Goal: Information Seeking & Learning: Learn about a topic

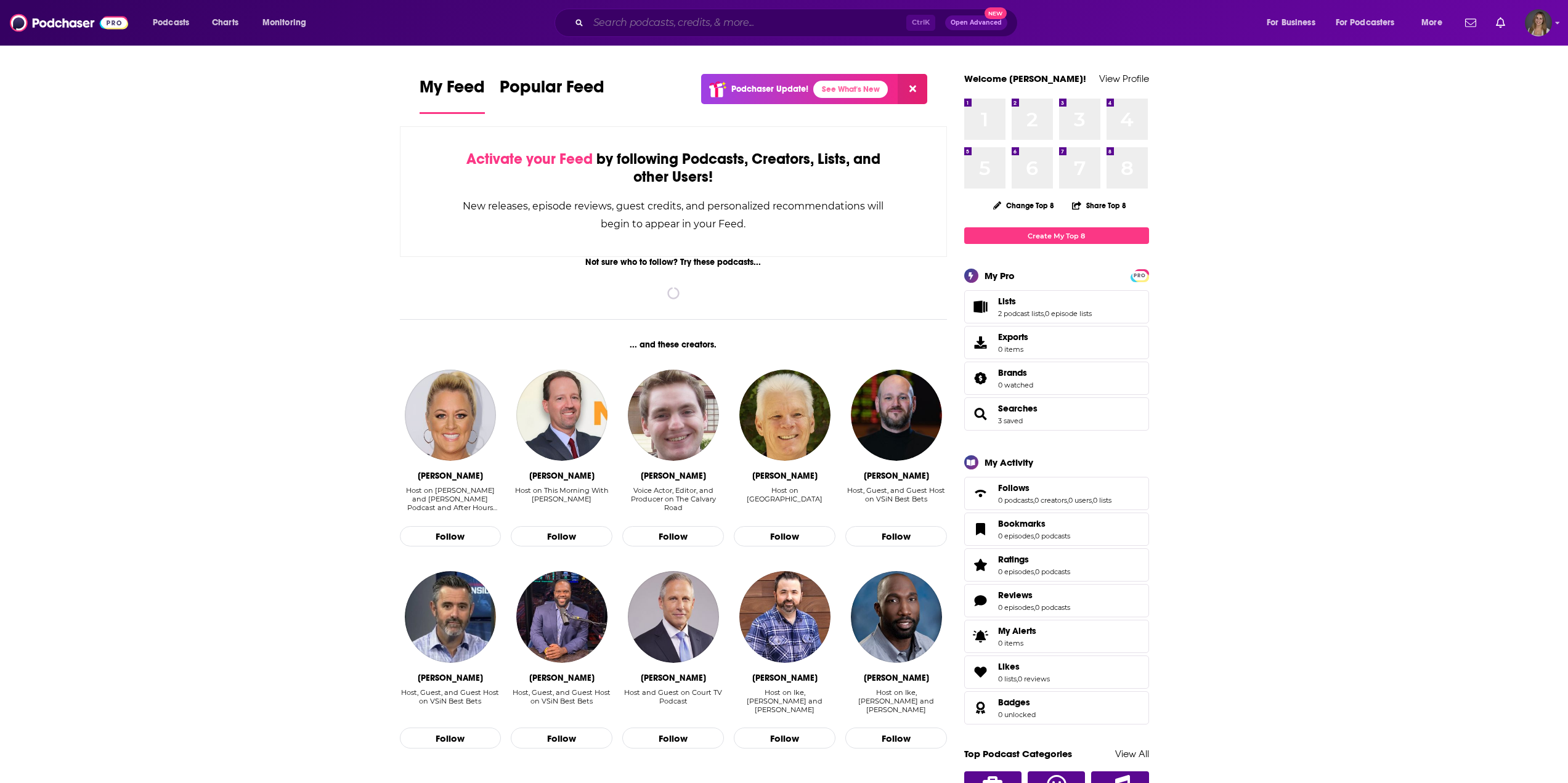
click at [674, 19] on input "Search podcasts, credits, & more..." at bounding box center [747, 23] width 318 height 20
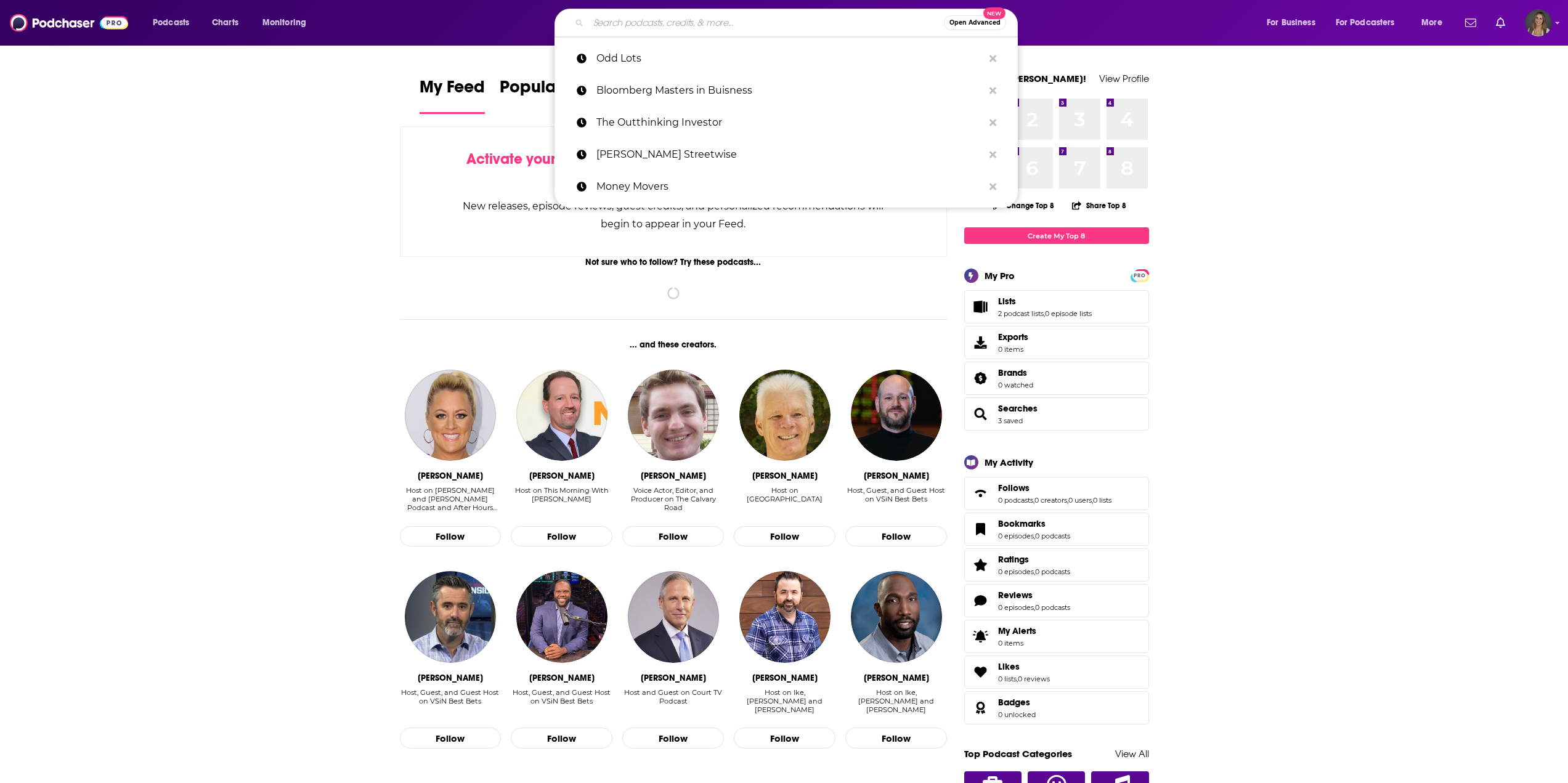
paste input "The Outthinking Investor"
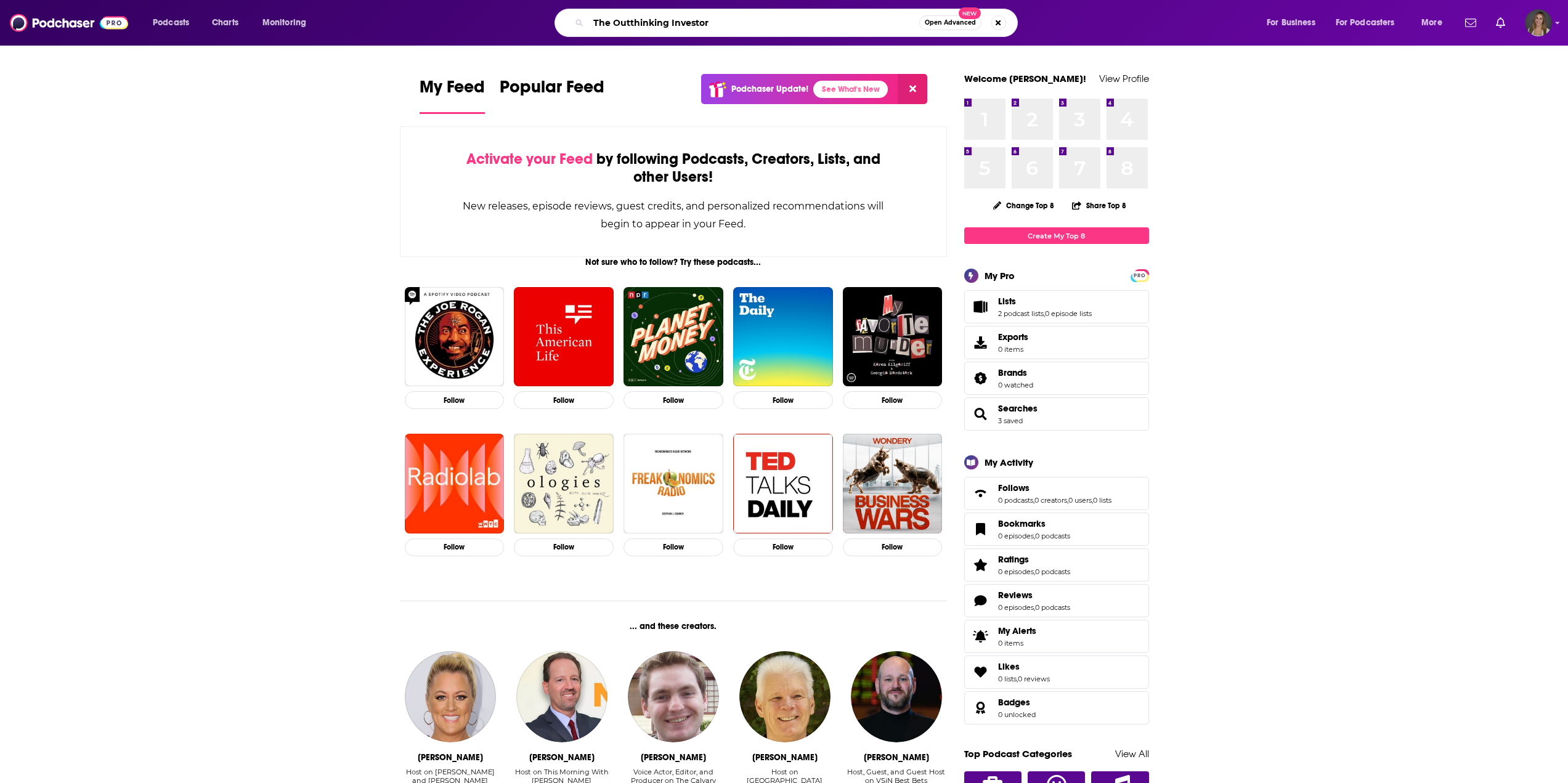
type input "The Outthinking Investor"
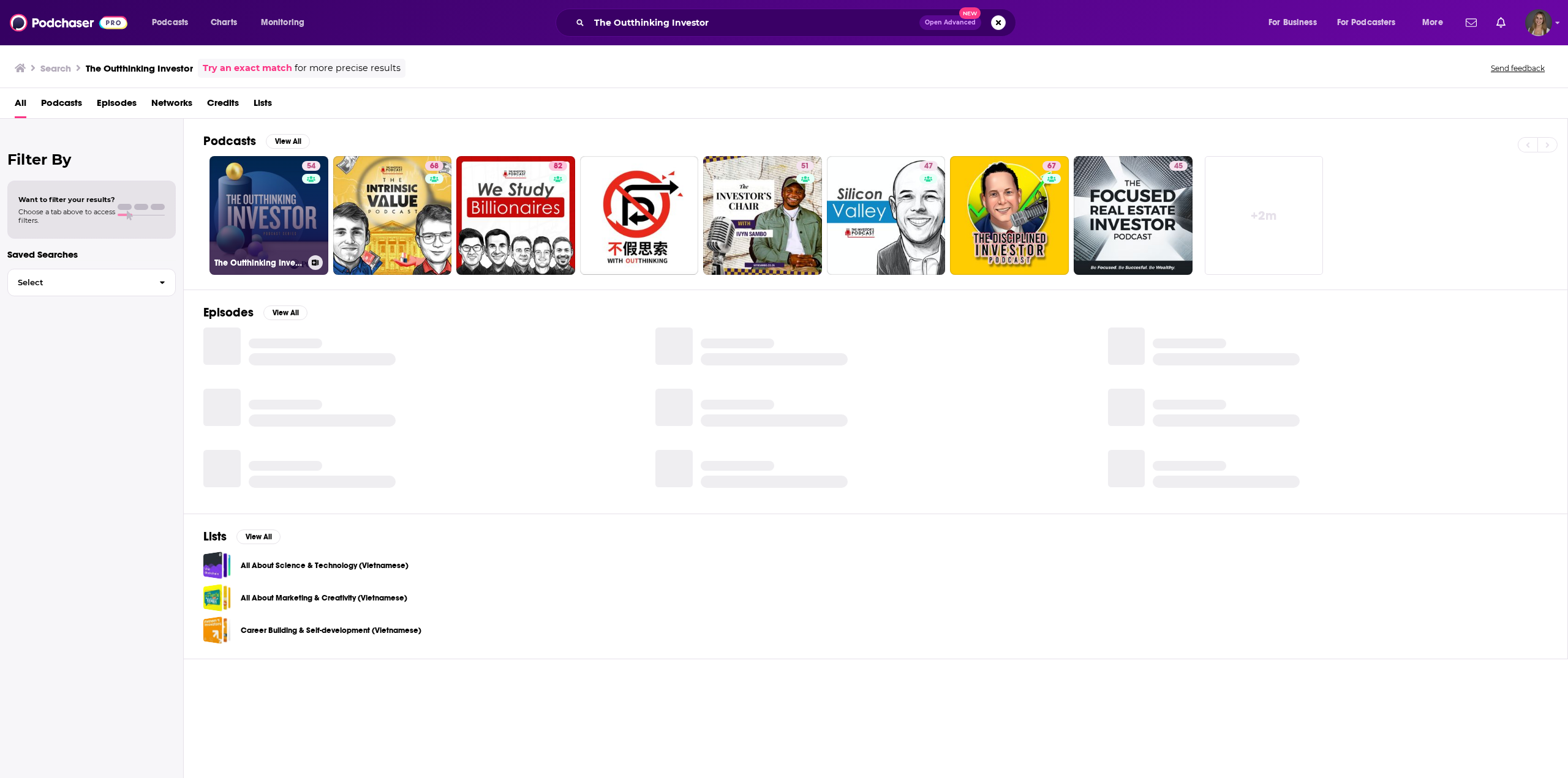
click at [310, 238] on div "54" at bounding box center [312, 208] width 21 height 94
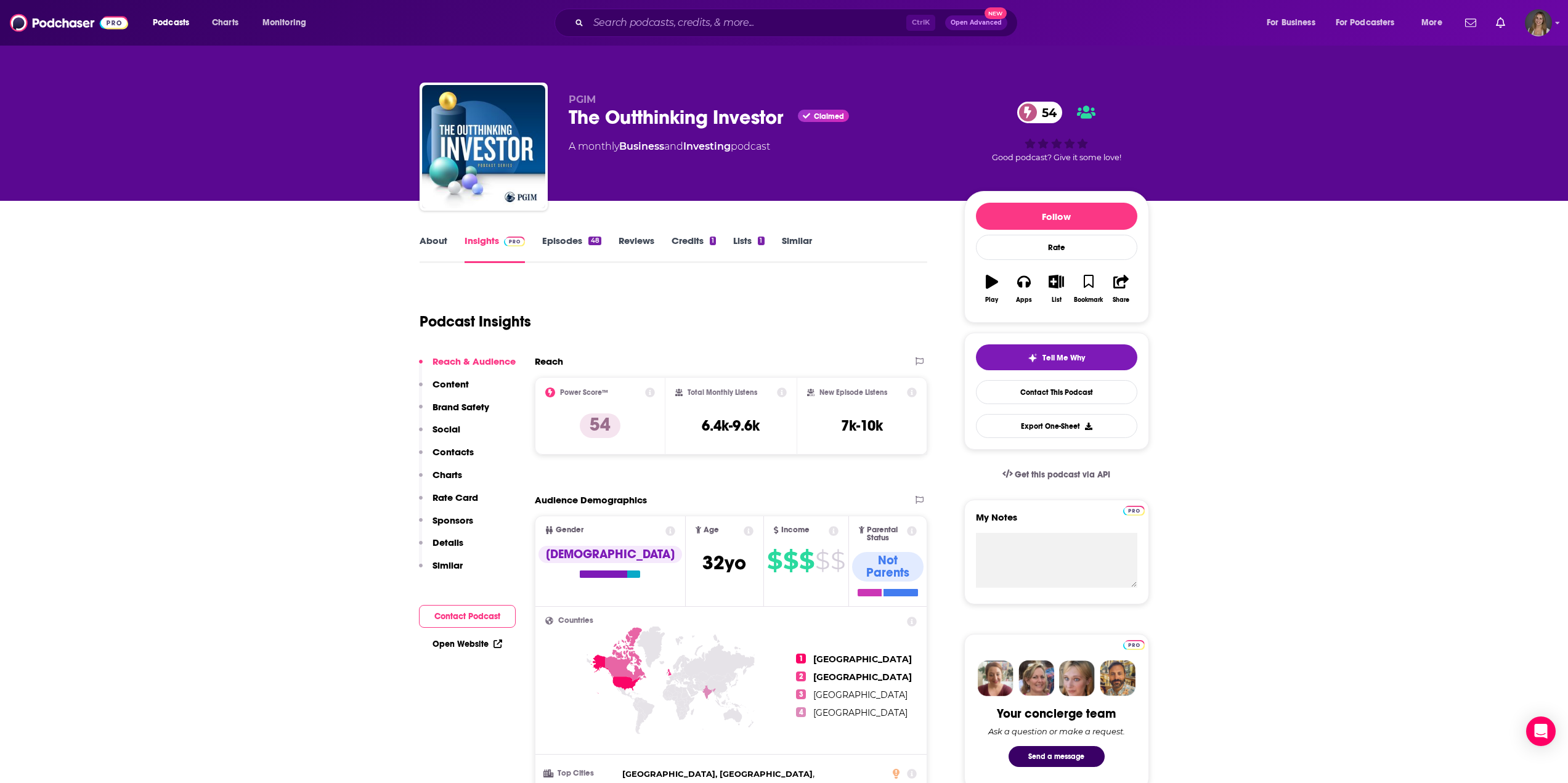
click at [425, 240] on link "About" at bounding box center [433, 249] width 28 height 29
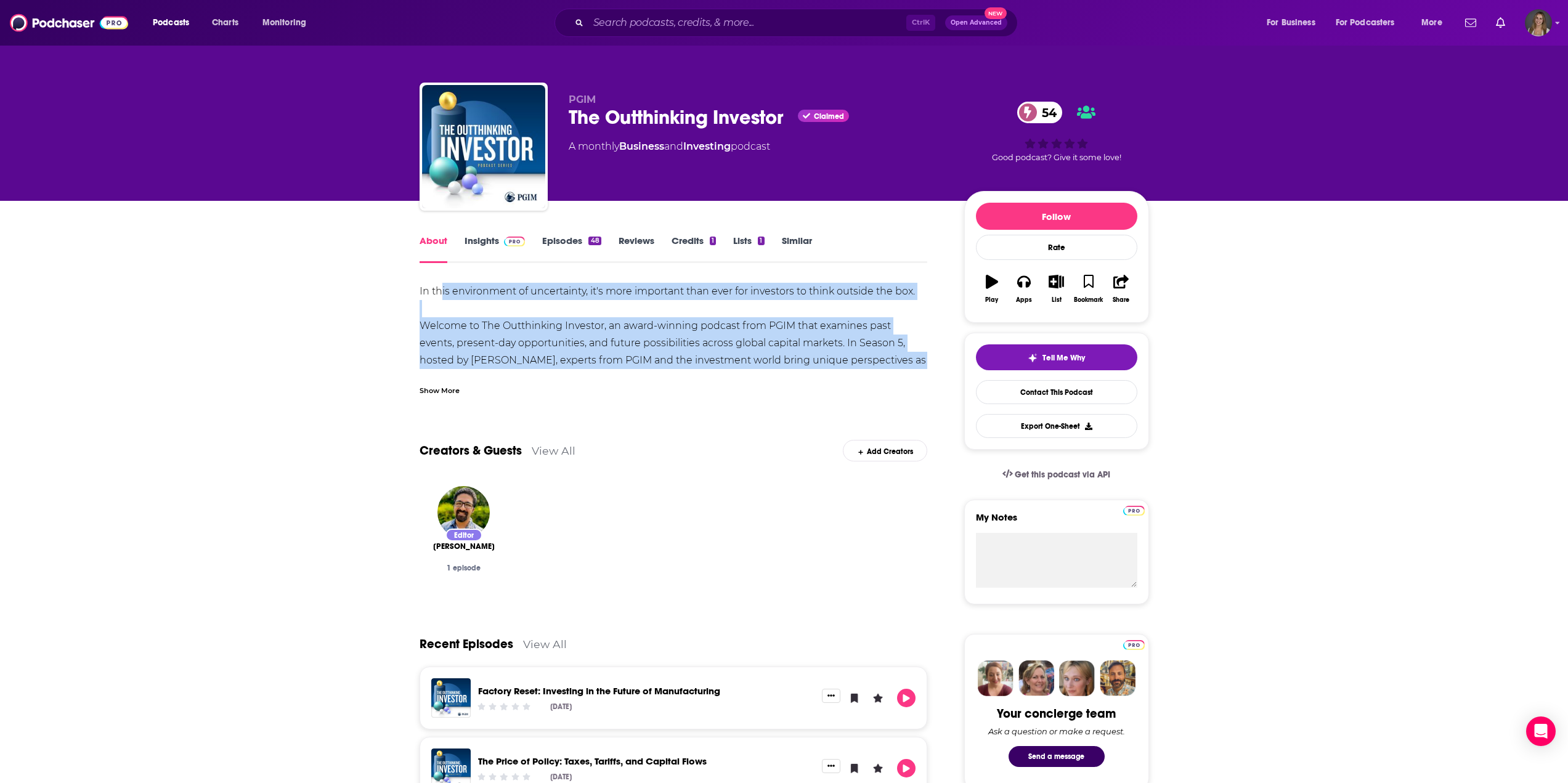
drag, startPoint x: 919, startPoint y: 358, endPoint x: 440, endPoint y: 299, distance: 482.6
click at [440, 299] on div "In this environment of uncertainty, it's more important than ever for investors…" at bounding box center [673, 343] width 508 height 121
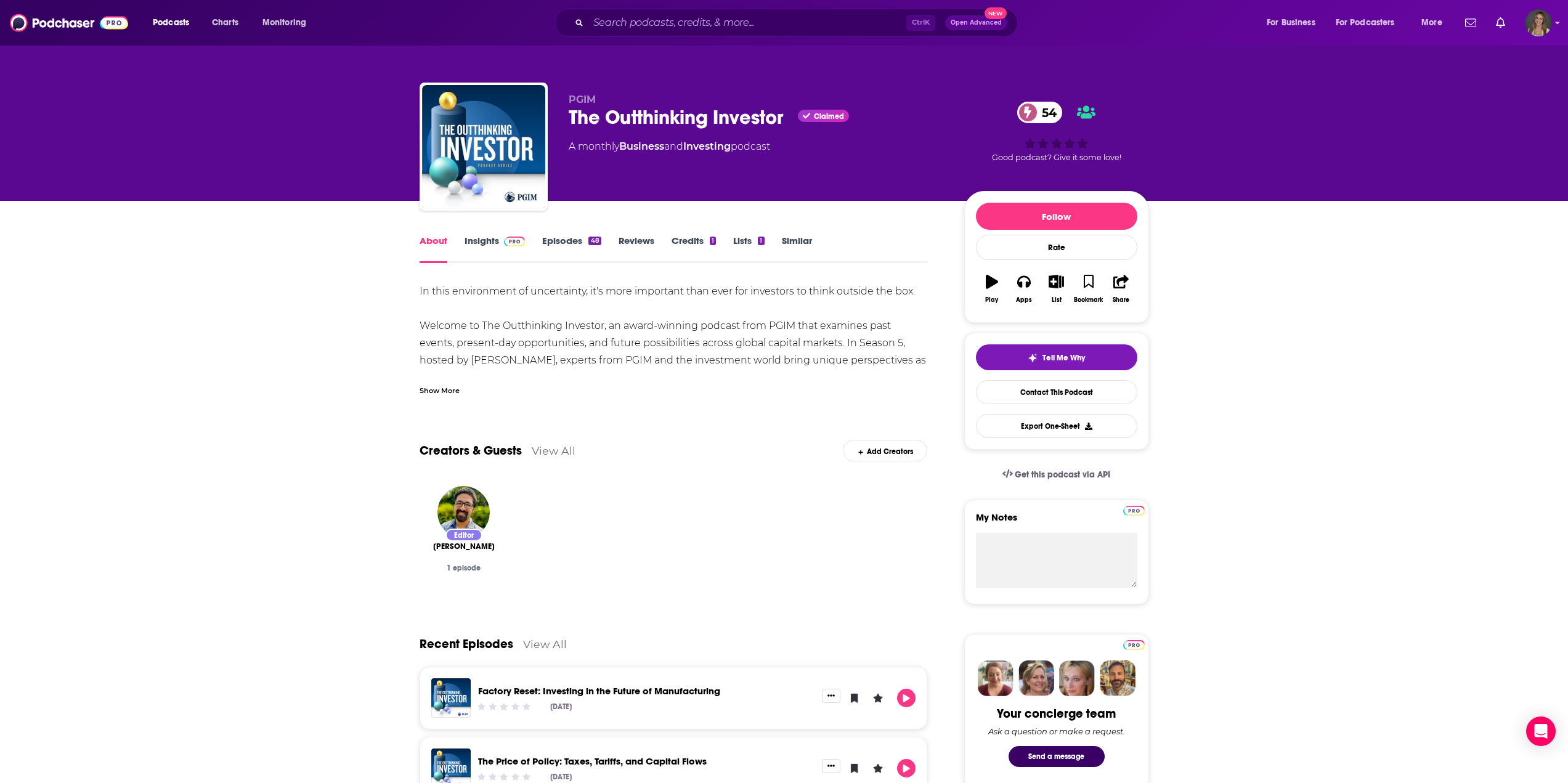
click at [442, 388] on div "Show More" at bounding box center [439, 390] width 40 height 12
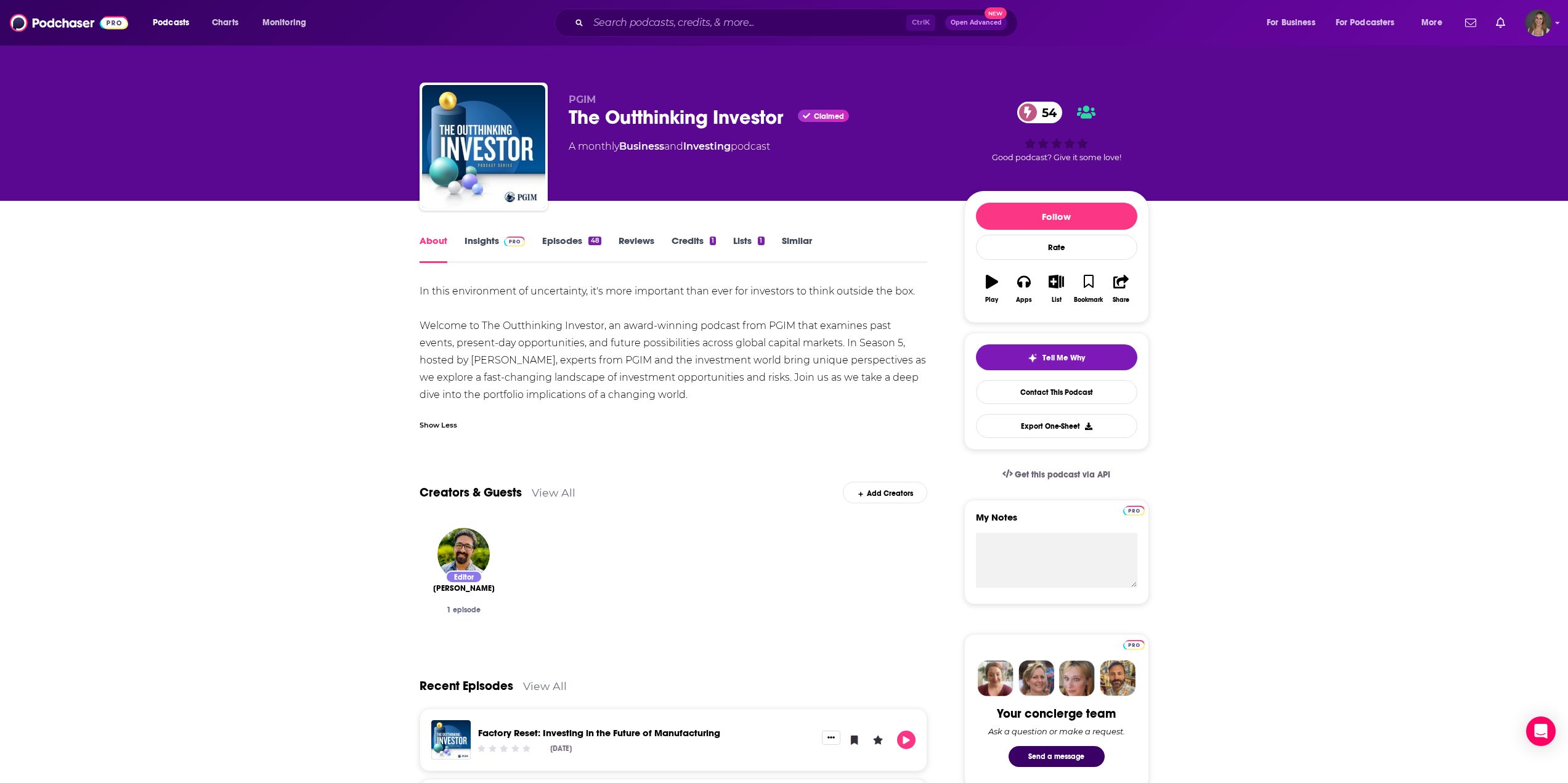
drag, startPoint x: 679, startPoint y: 392, endPoint x: 389, endPoint y: 293, distance: 306.4
click at [668, 383] on div "In this environment of uncertainty, it's more important than ever for investors…" at bounding box center [673, 343] width 508 height 121
drag, startPoint x: 651, startPoint y: 393, endPoint x: 610, endPoint y: 366, distance: 49.1
click at [610, 366] on div "In this environment of uncertainty, it's more important than ever for investors…" at bounding box center [673, 343] width 508 height 121
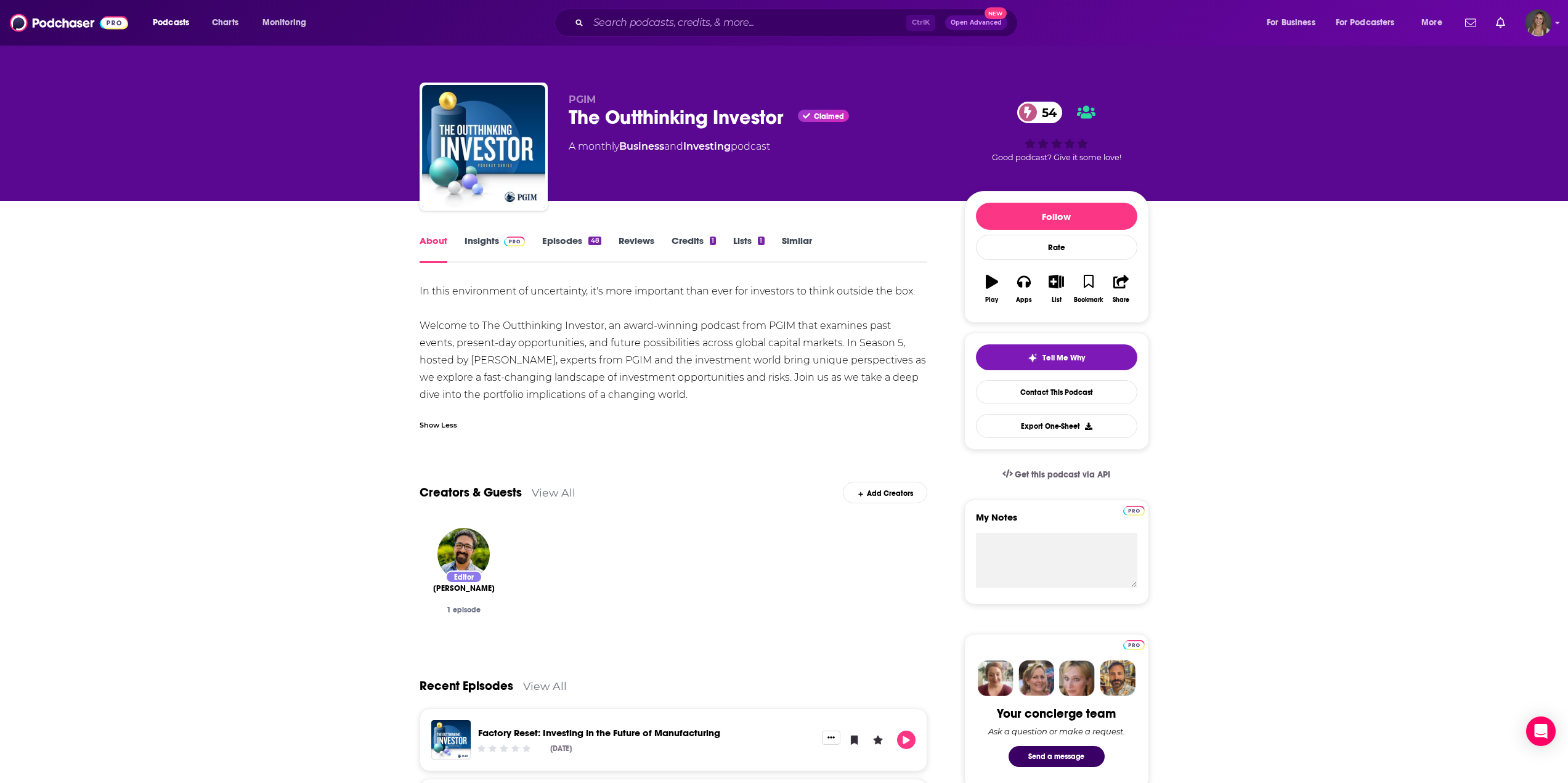
click at [695, 420] on div "Show Less" at bounding box center [673, 420] width 508 height 21
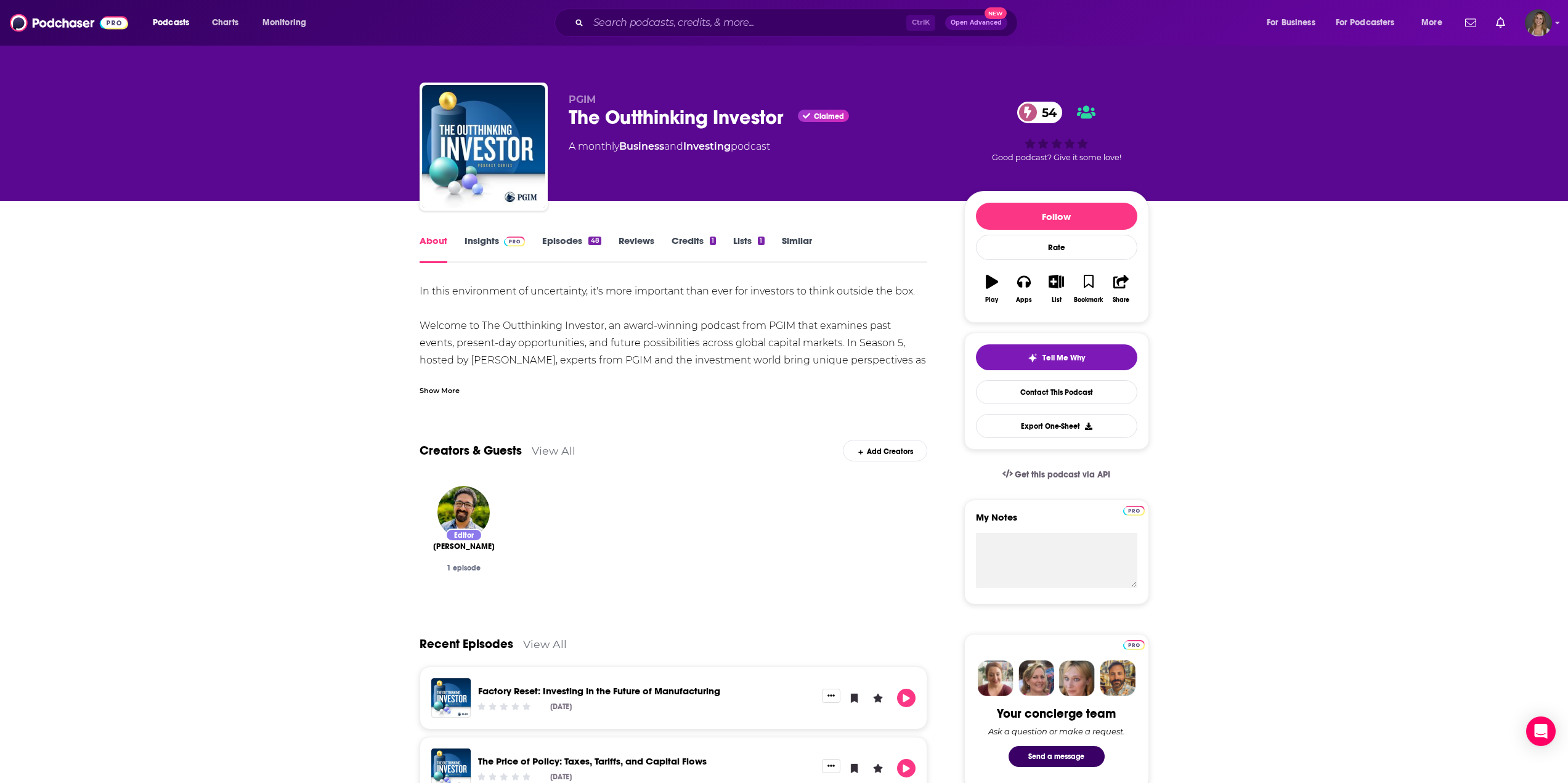
click at [439, 383] on div "Show More" at bounding box center [673, 386] width 508 height 21
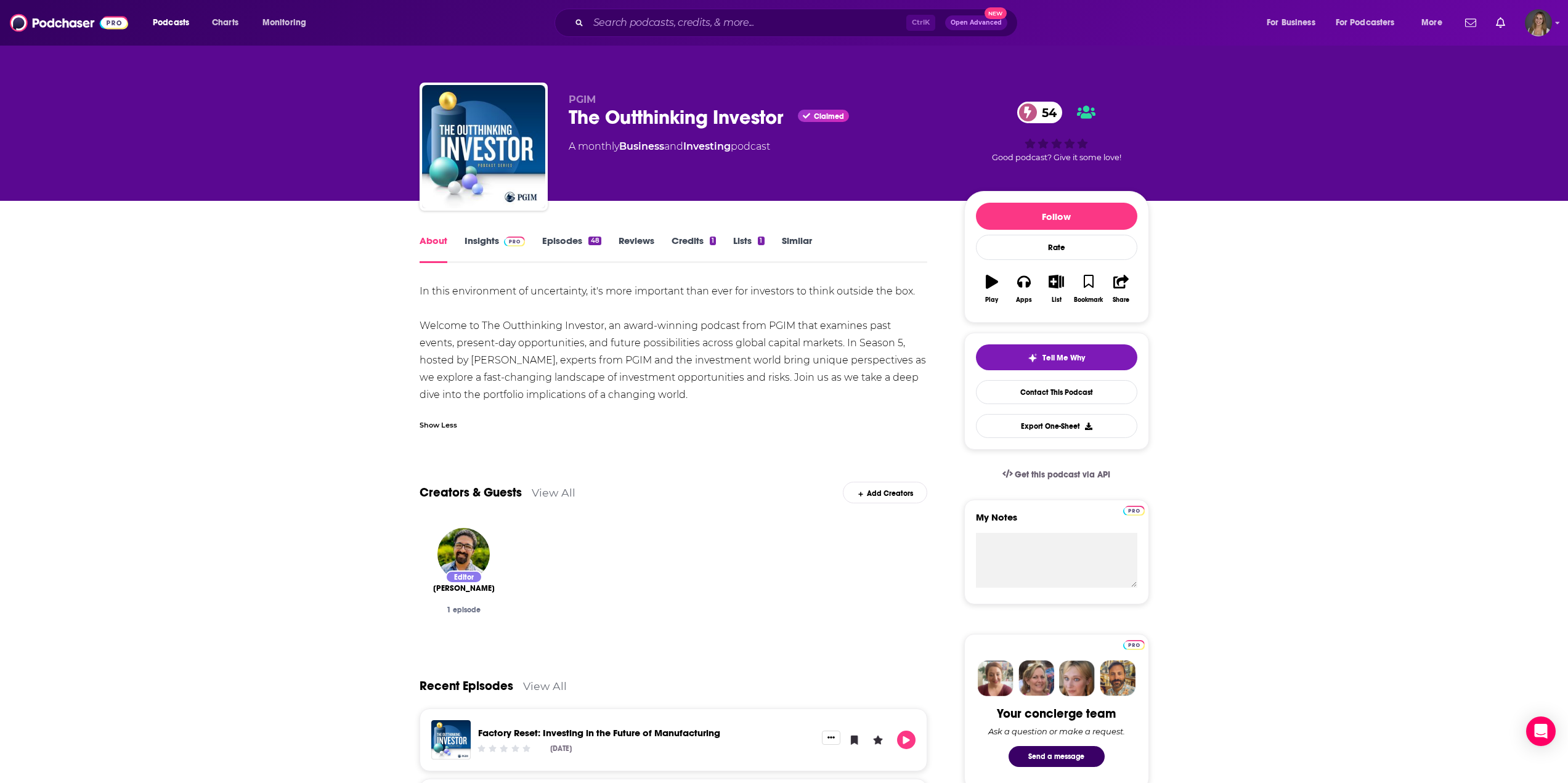
click at [572, 248] on link "Episodes 48" at bounding box center [571, 249] width 59 height 29
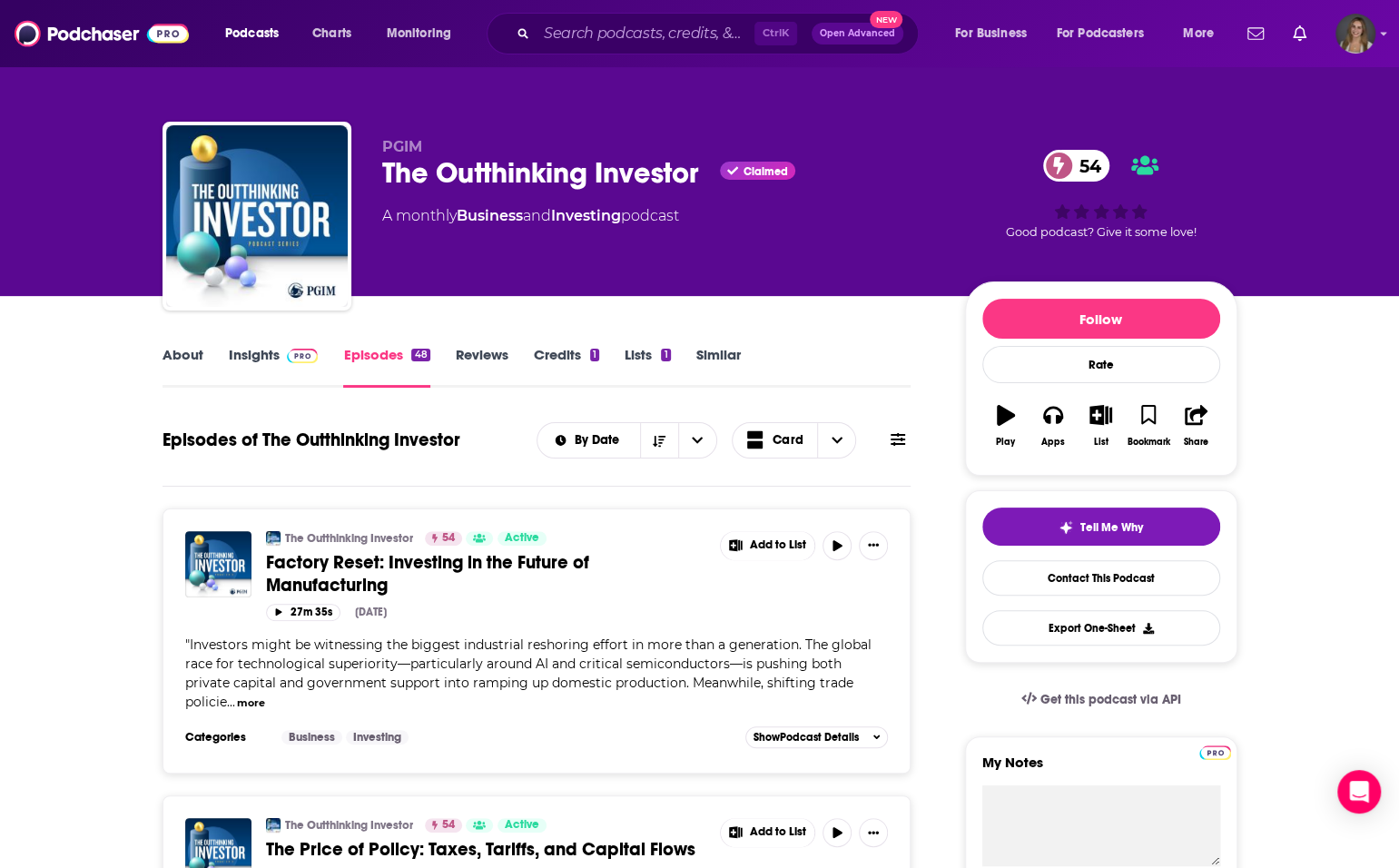
click at [182, 362] on link "About" at bounding box center [183, 367] width 41 height 42
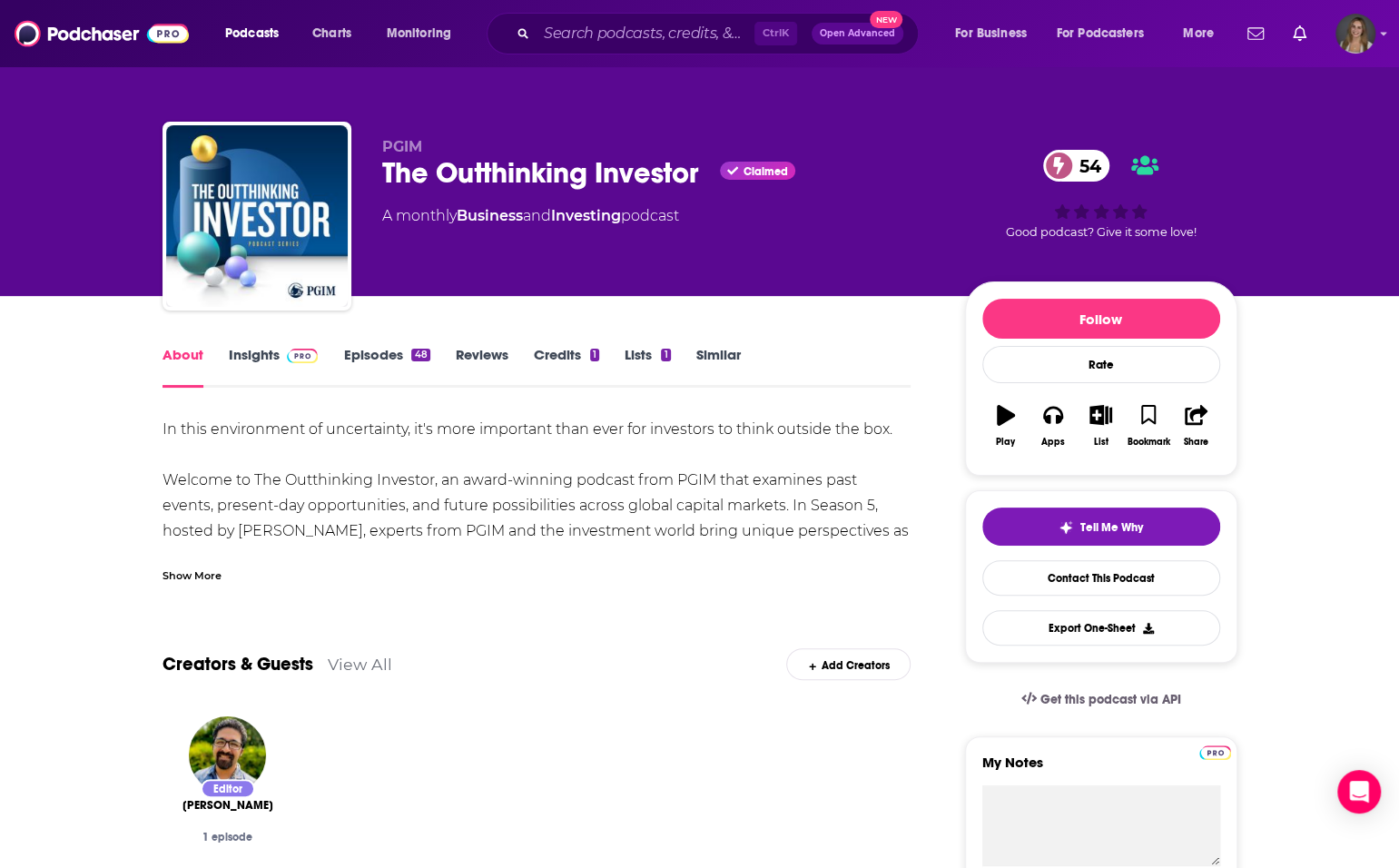
click at [202, 569] on div "Show More" at bounding box center [193, 574] width 59 height 17
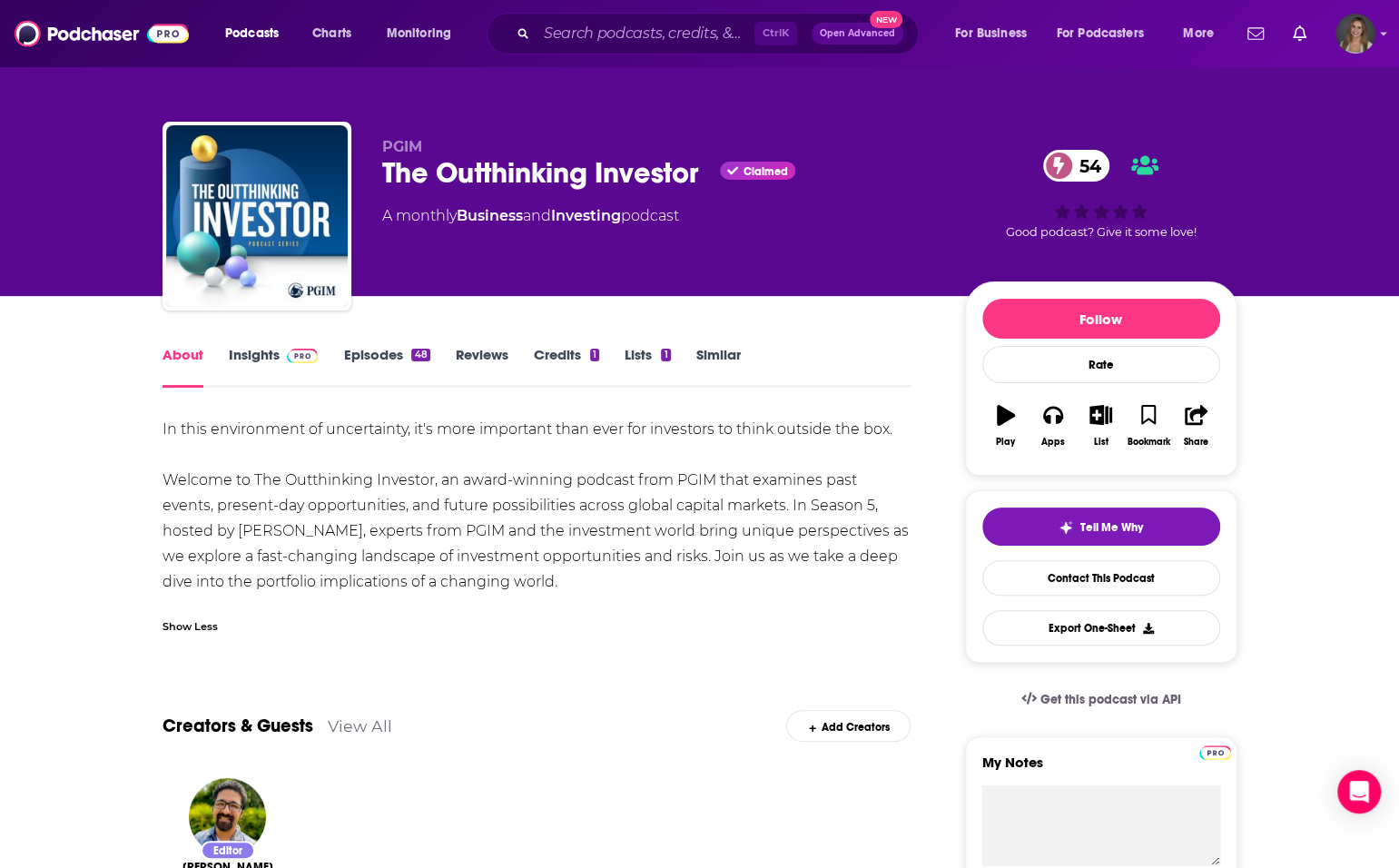
drag, startPoint x: 525, startPoint y: 575, endPoint x: 61, endPoint y: 499, distance: 470.2
